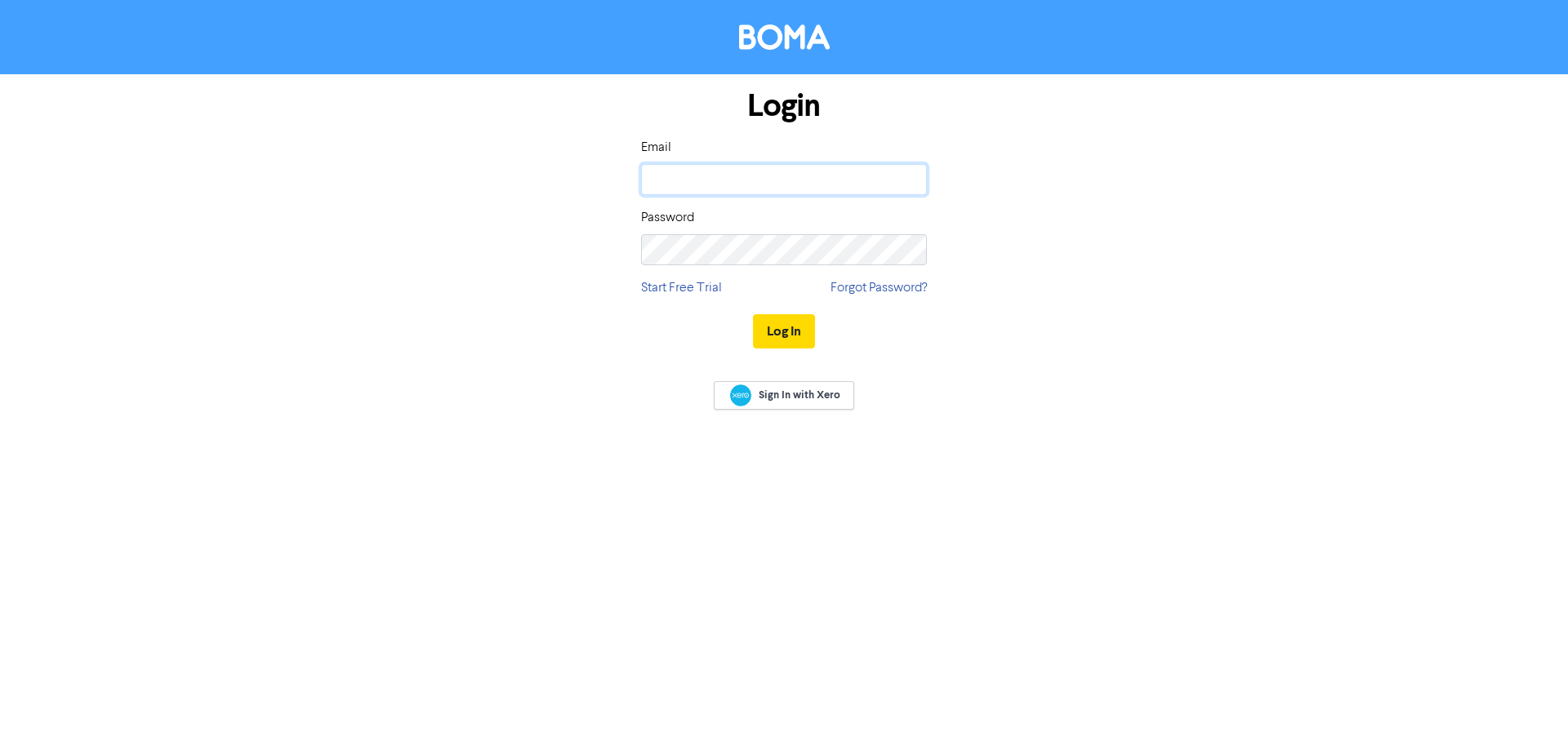
click at [846, 193] on input "email" at bounding box center [783, 179] width 285 height 31
type input "[EMAIL_ADDRESS][DOMAIN_NAME]"
click at [753, 314] on button "Log In" at bounding box center [783, 331] width 62 height 34
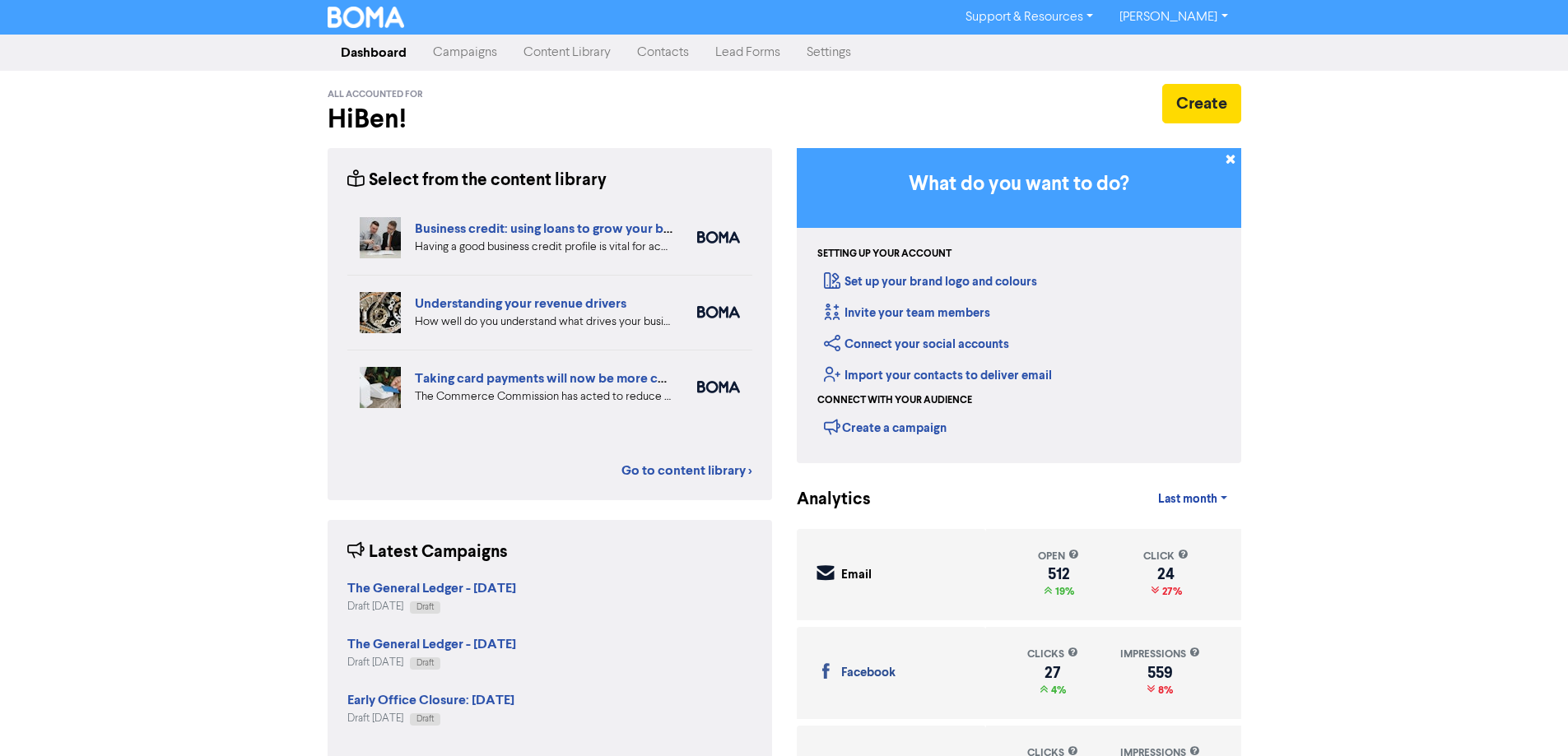
drag, startPoint x: 453, startPoint y: 50, endPoint x: 475, endPoint y: 42, distance: 23.4
click at [454, 50] on link "Campaigns" at bounding box center [465, 52] width 90 height 32
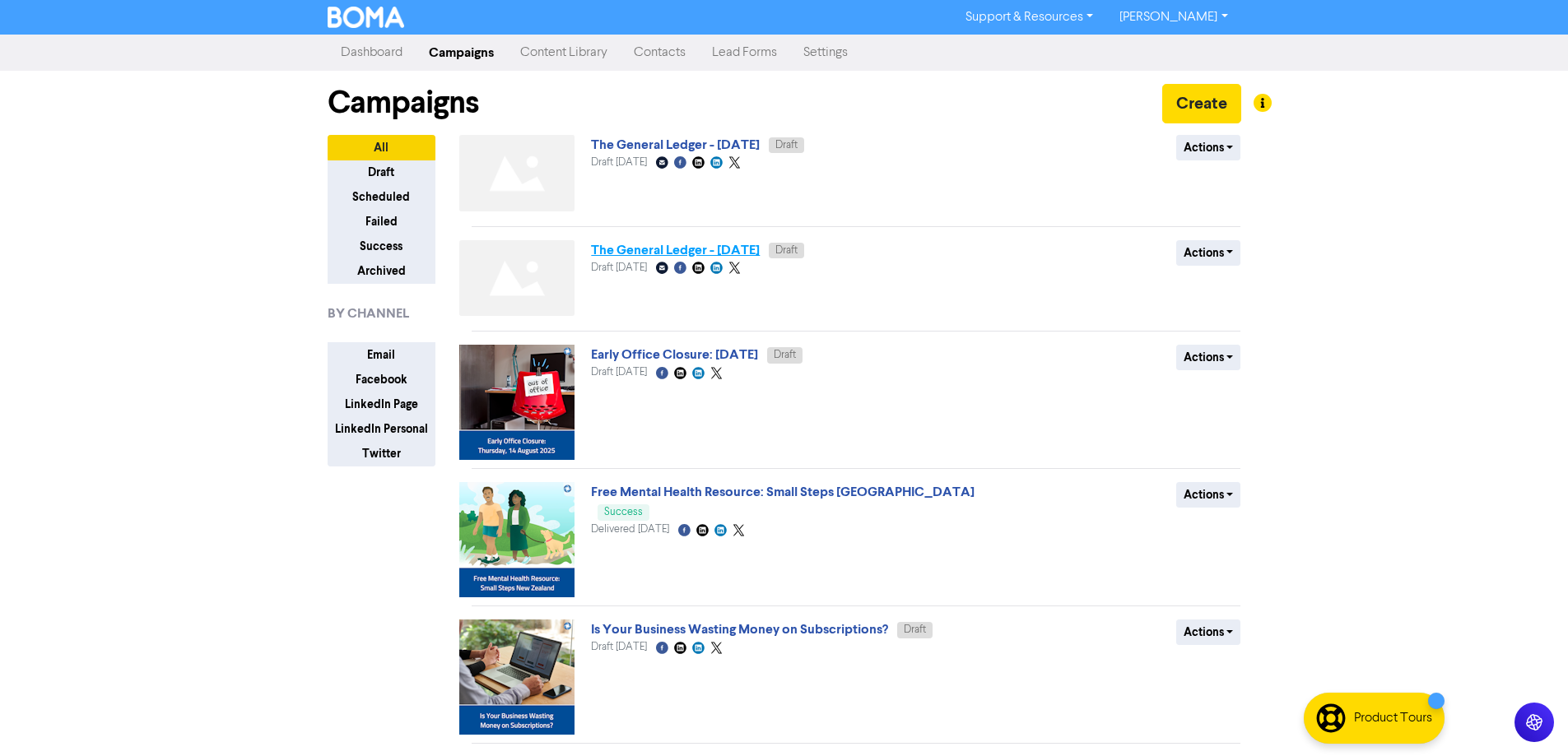
click at [746, 251] on link "The General Ledger - [DATE]" at bounding box center [675, 250] width 169 height 16
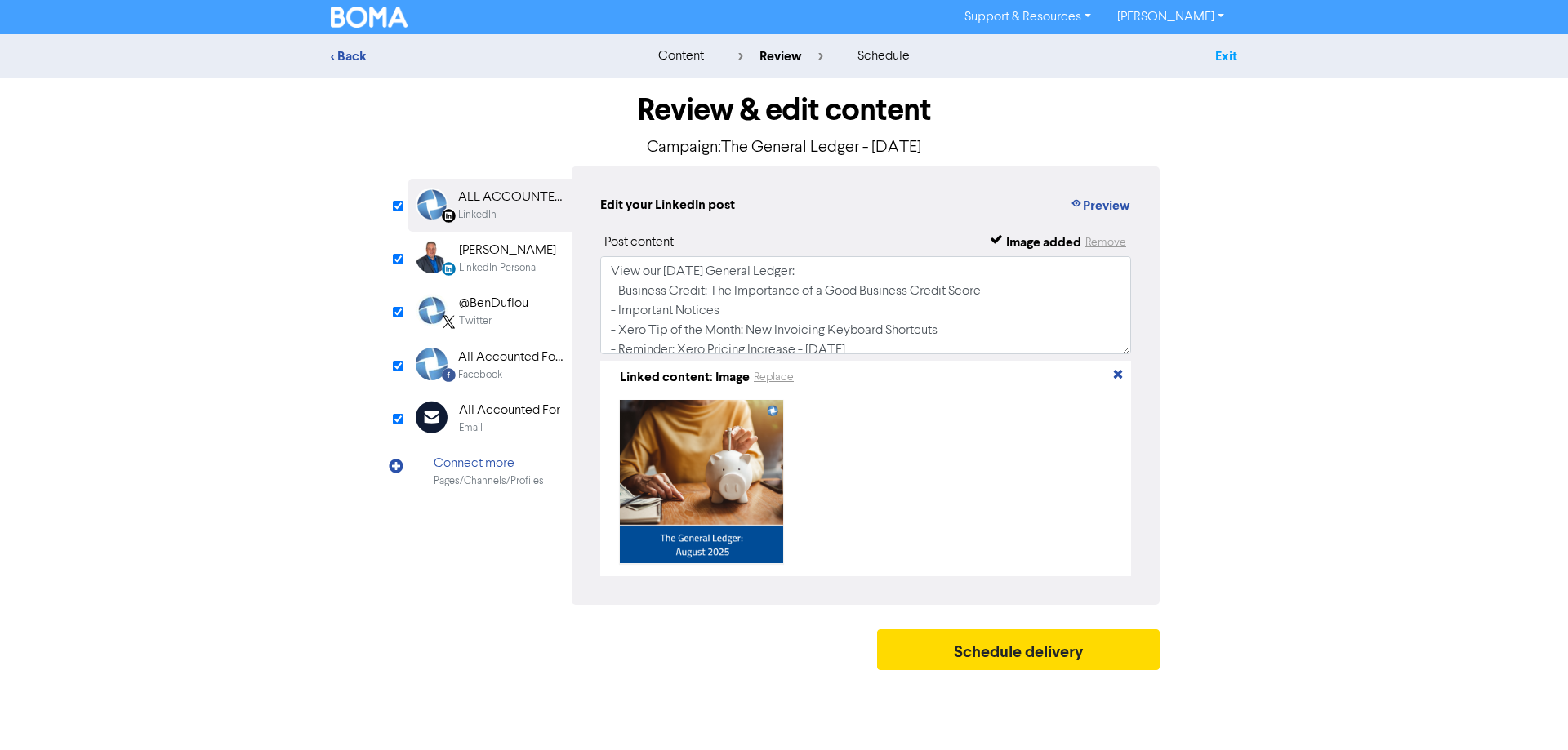
click at [1225, 48] on link "Exit" at bounding box center [1225, 56] width 22 height 16
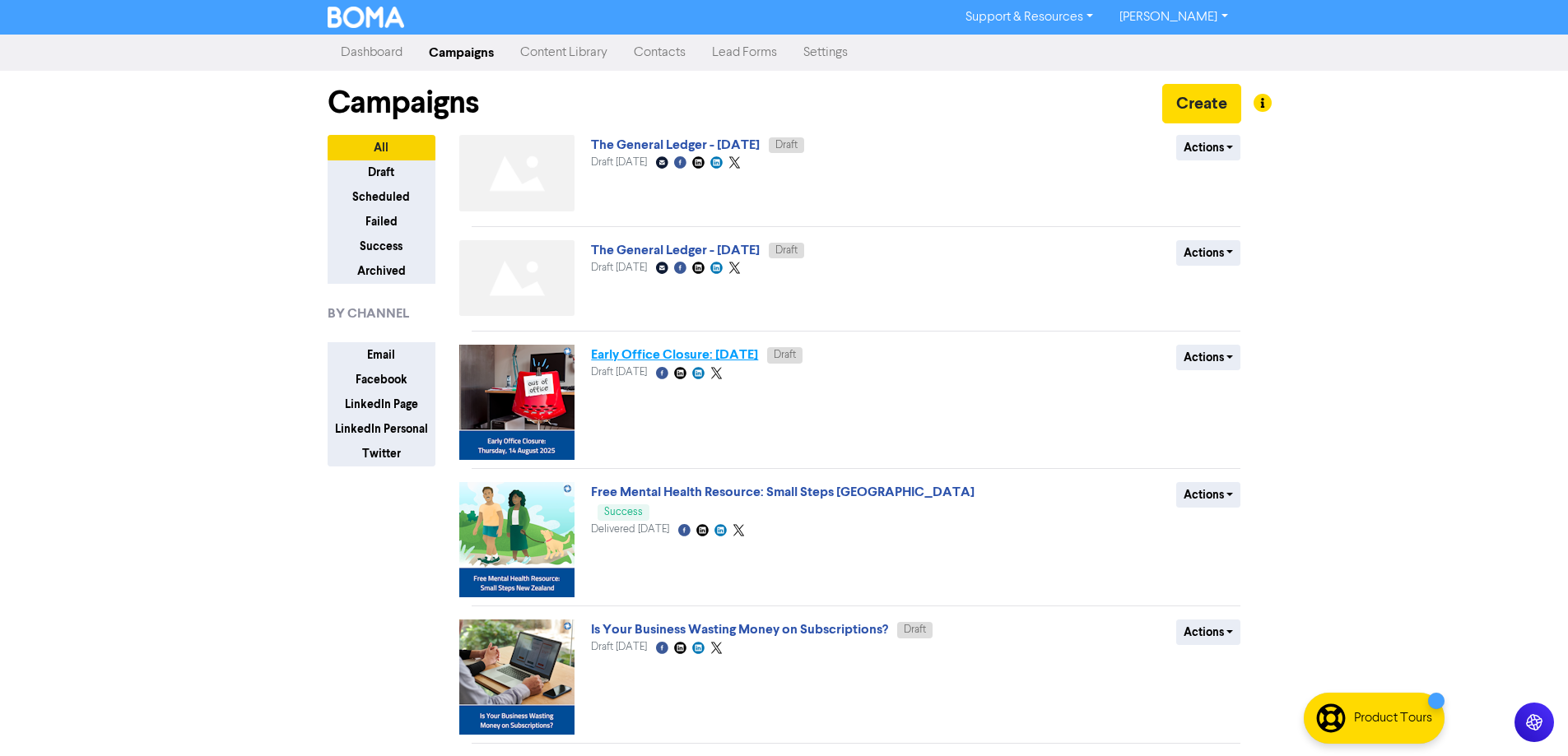
click at [758, 361] on link "Early Office Closure: [DATE]" at bounding box center [674, 355] width 167 height 16
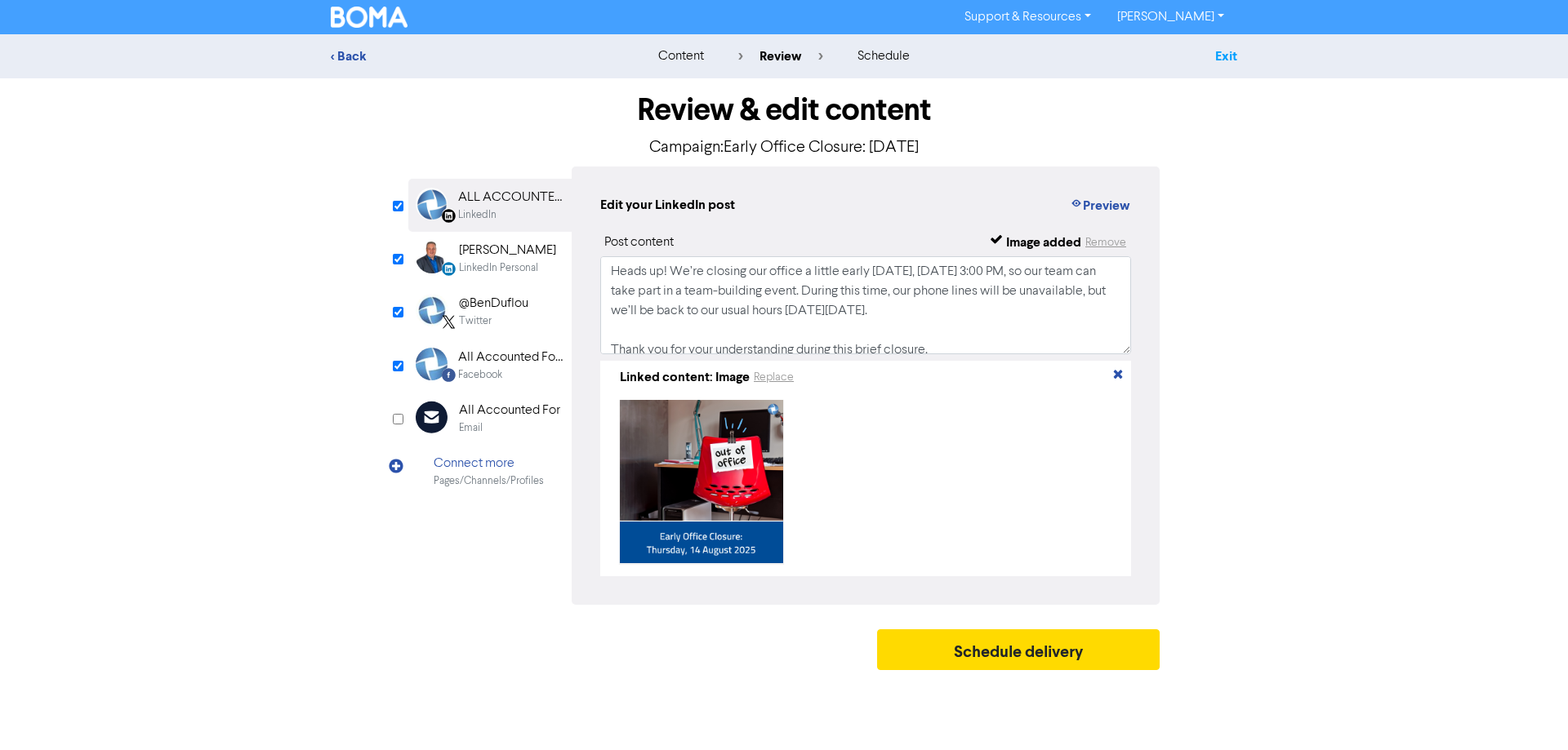
click at [1215, 61] on link "Exit" at bounding box center [1225, 56] width 22 height 16
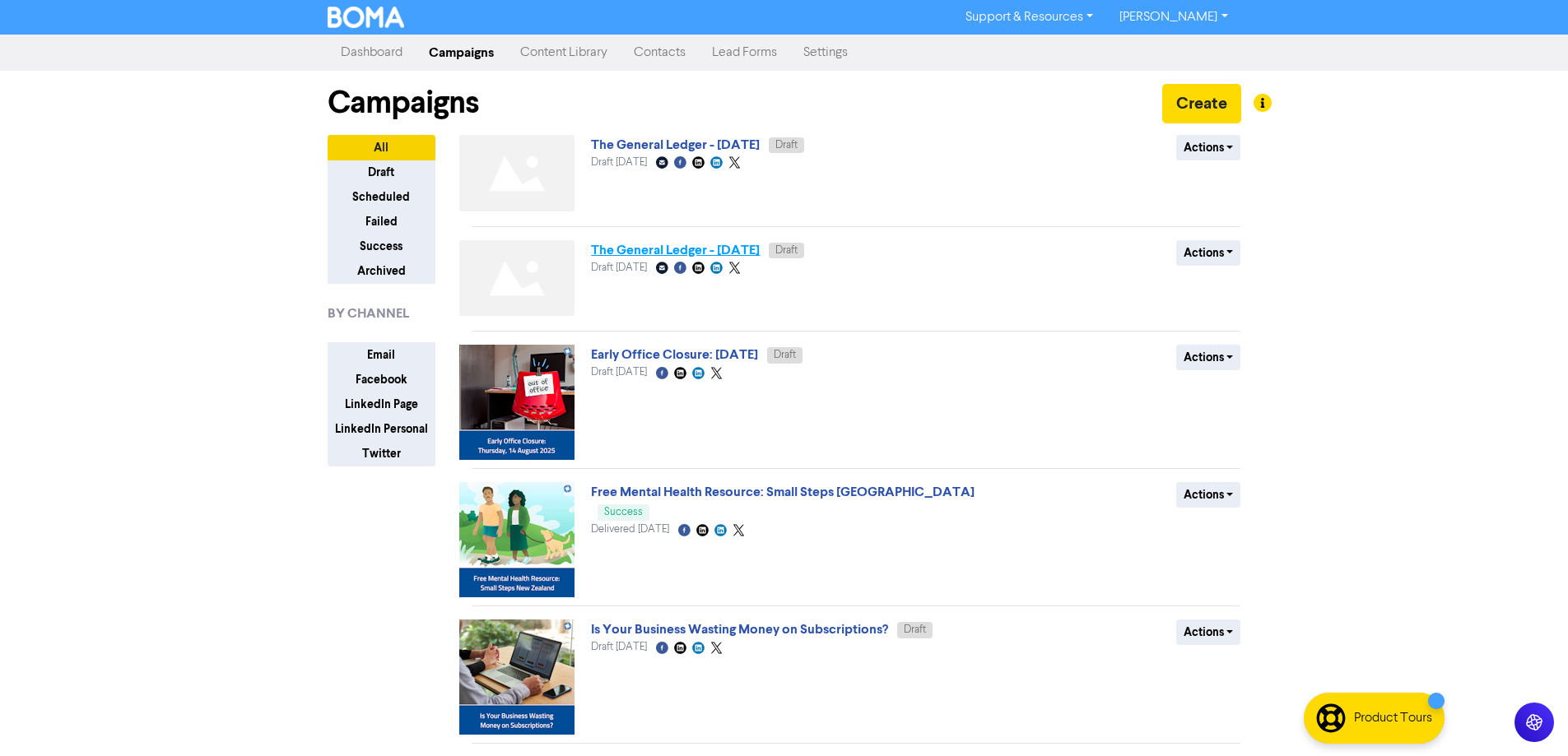
click at [754, 254] on link "The General Ledger - [DATE]" at bounding box center [675, 250] width 169 height 16
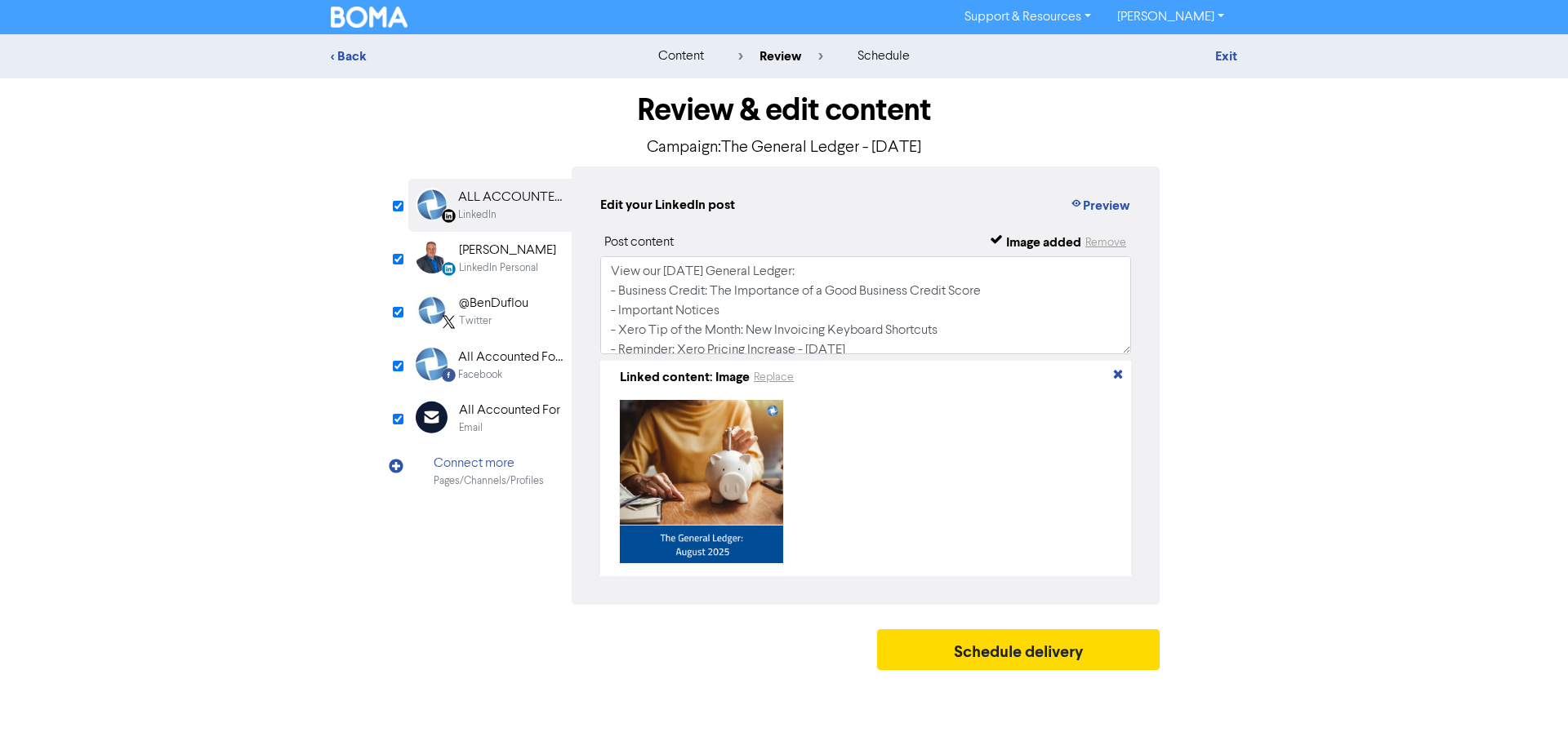
click at [528, 439] on div "Email Created with Sketch. All Accounted For Email" at bounding box center [490, 418] width 163 height 53
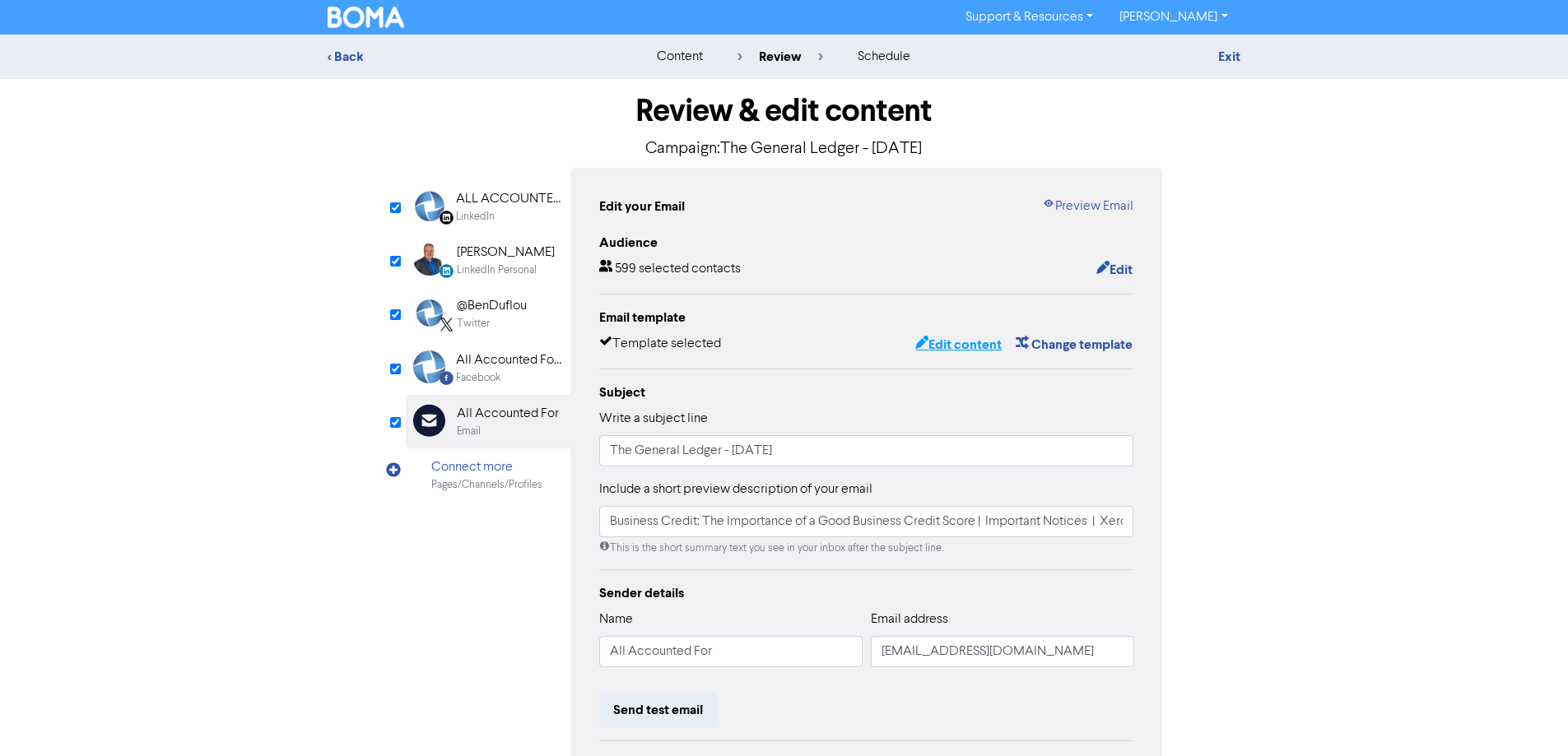
click at [943, 348] on button "Edit content" at bounding box center [959, 345] width 88 height 22
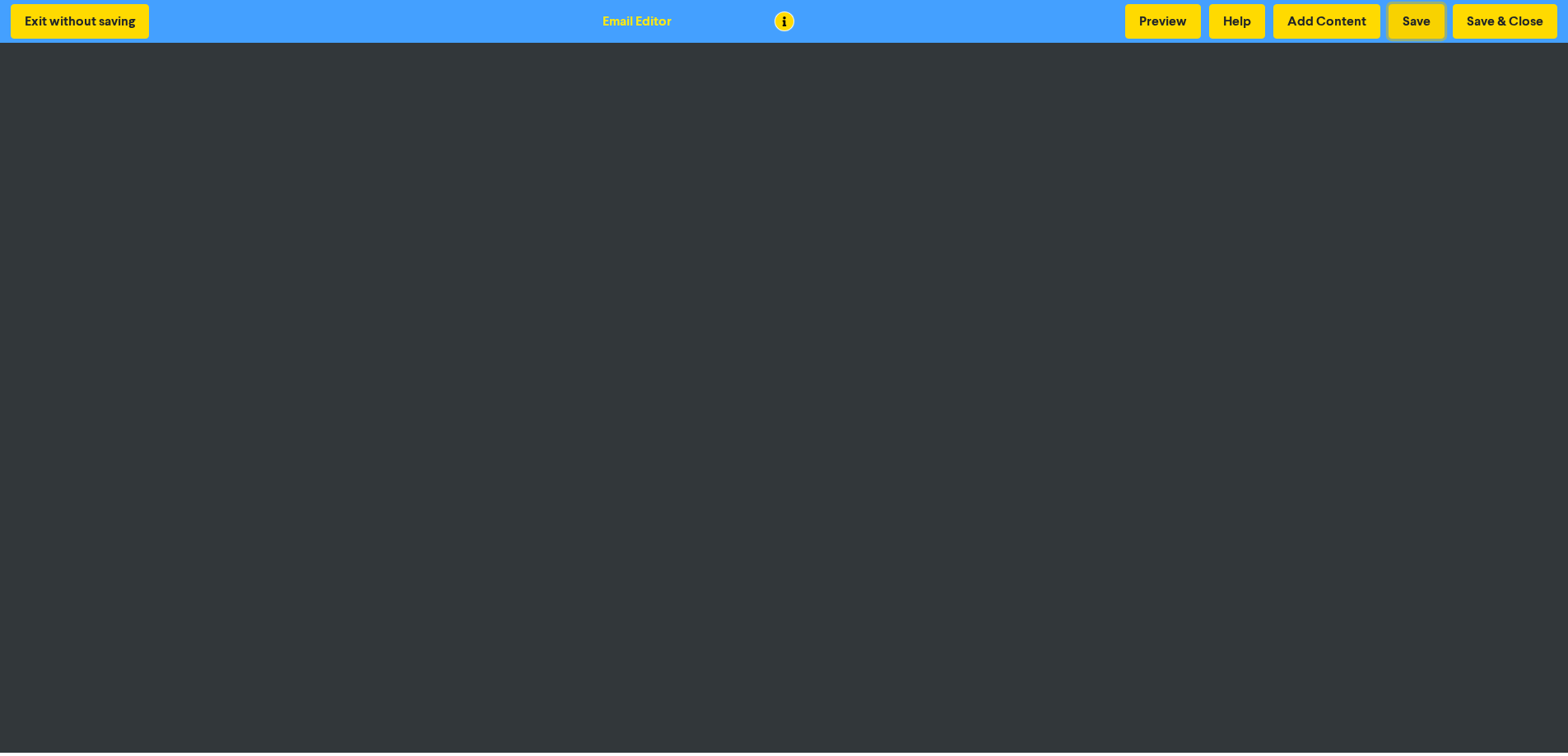
click at [1412, 17] on button "Save" at bounding box center [1416, 22] width 56 height 34
click at [1493, 14] on button "Save & Close" at bounding box center [1505, 22] width 105 height 34
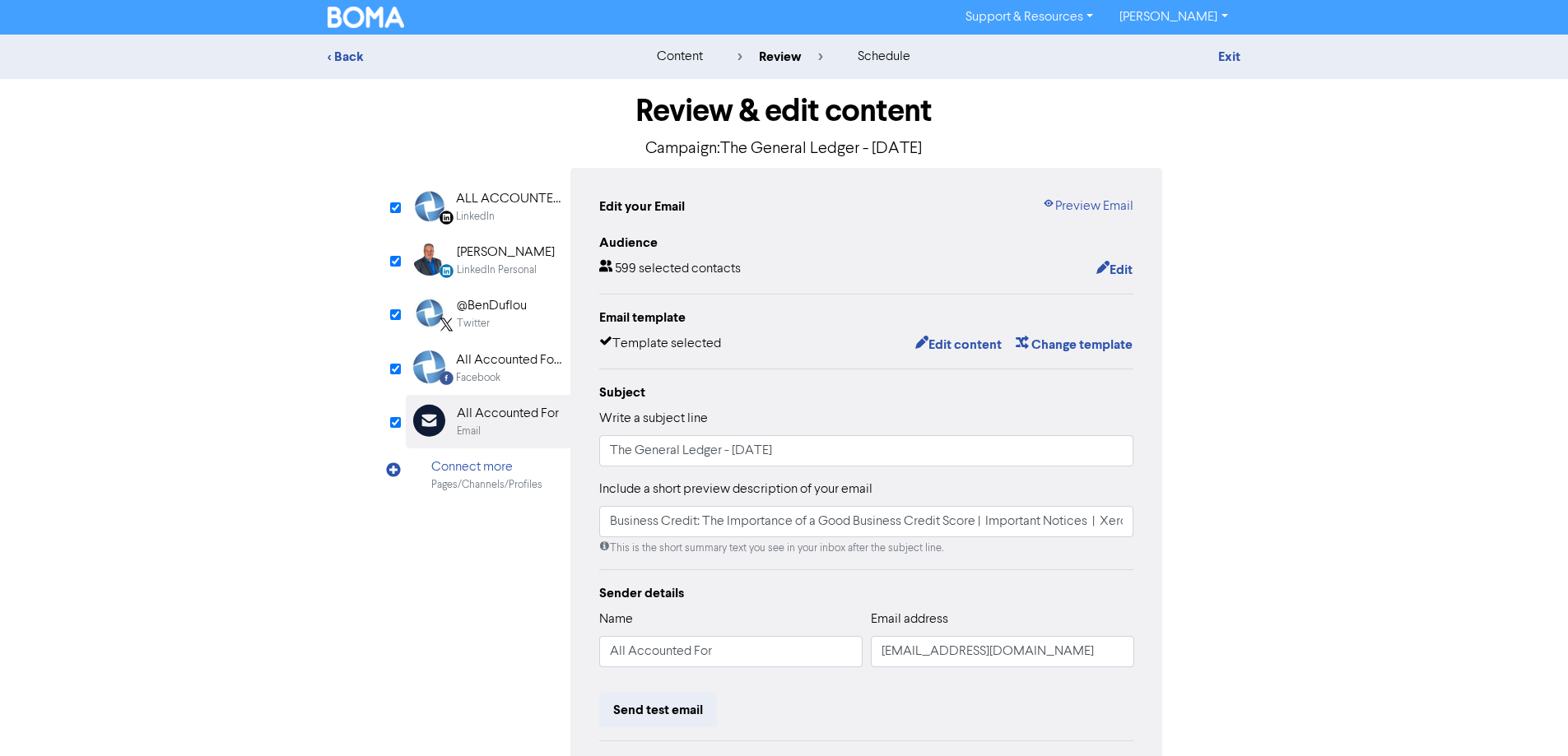
click at [1189, 17] on link "[PERSON_NAME]" at bounding box center [1173, 17] width 134 height 26
click at [1194, 43] on button "Log Out" at bounding box center [1172, 50] width 130 height 20
